Goal: Task Accomplishment & Management: Complete application form

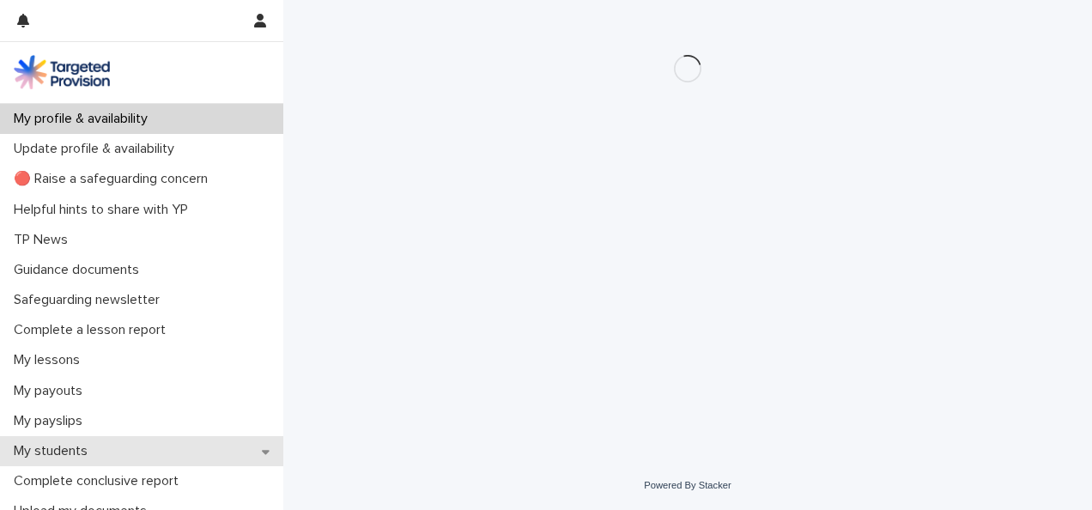
click at [236, 445] on div "My students" at bounding box center [141, 451] width 283 height 30
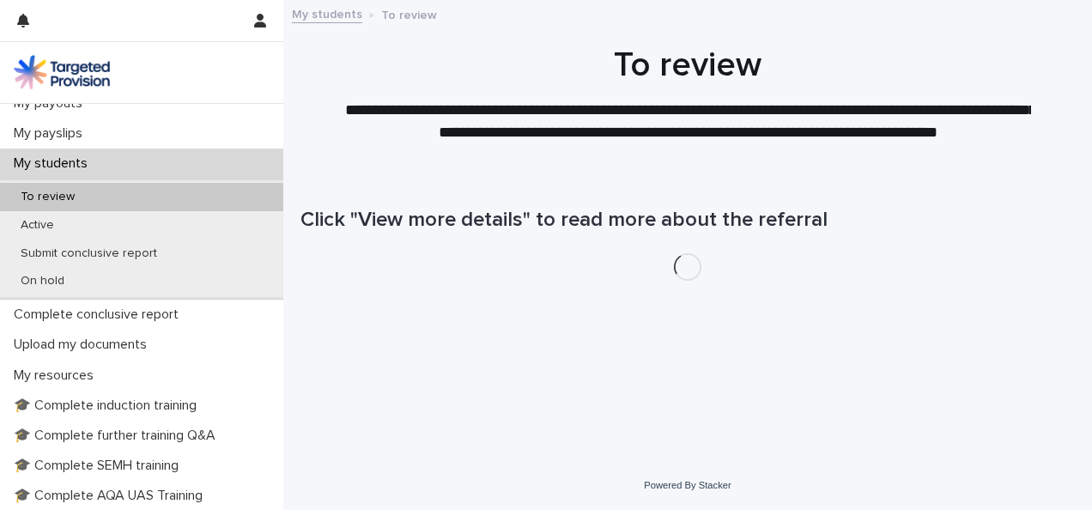
scroll to position [356, 0]
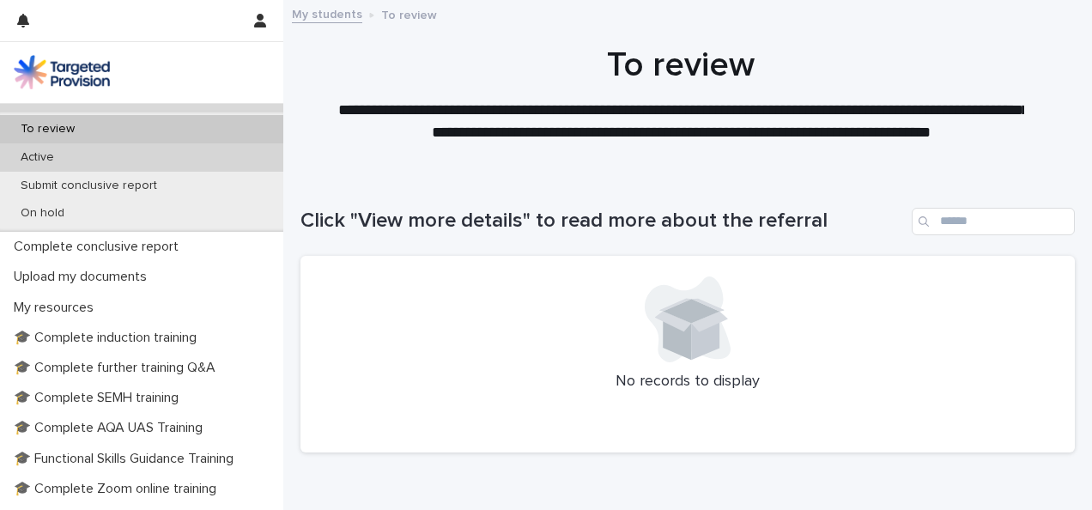
click at [185, 160] on div "Active" at bounding box center [141, 157] width 283 height 28
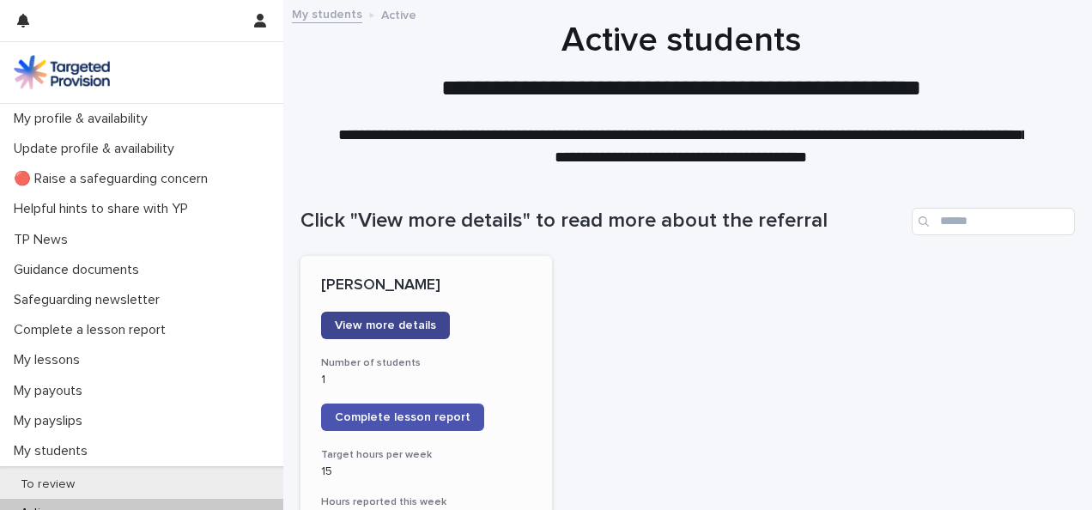
click at [426, 321] on span "View more details" at bounding box center [385, 325] width 101 height 12
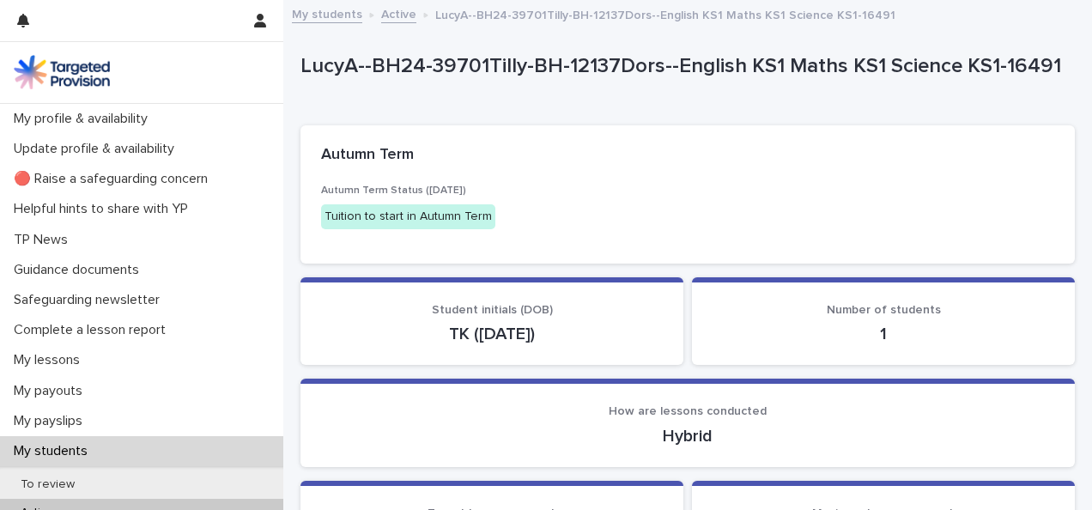
click at [608, 254] on div "Autumn Term Status ([DATE]) Tuition to start in Autumn Term" at bounding box center [688, 224] width 775 height 78
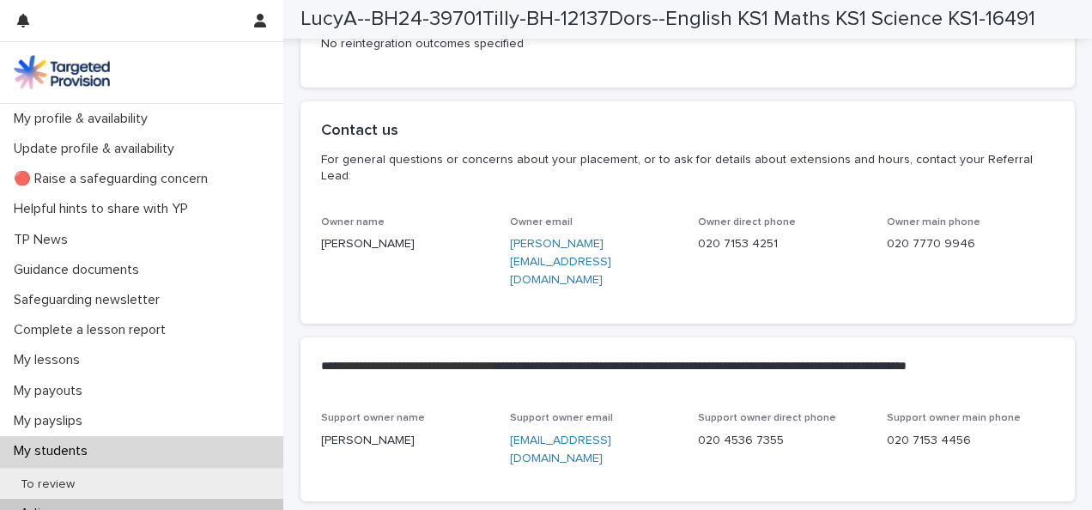
scroll to position [4053, 0]
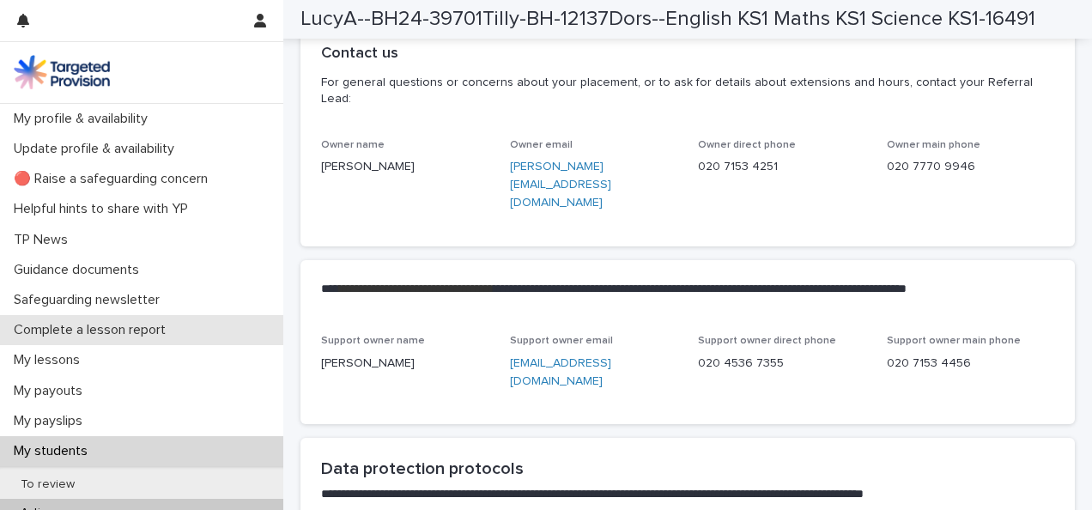
click at [171, 322] on p "Complete a lesson report" at bounding box center [93, 330] width 173 height 16
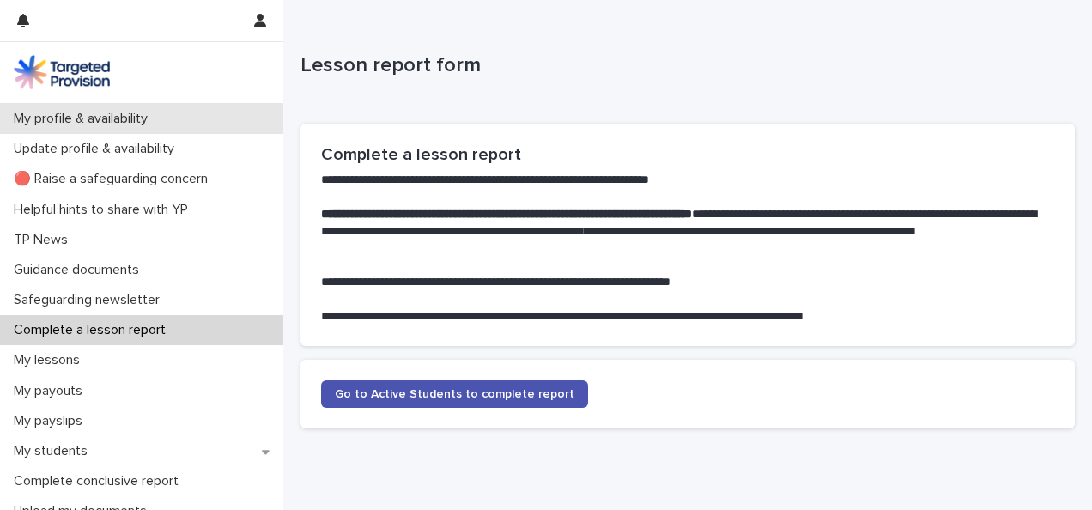
click at [150, 113] on p "My profile & availability" at bounding box center [84, 119] width 155 height 16
